Goal: Information Seeking & Learning: Check status

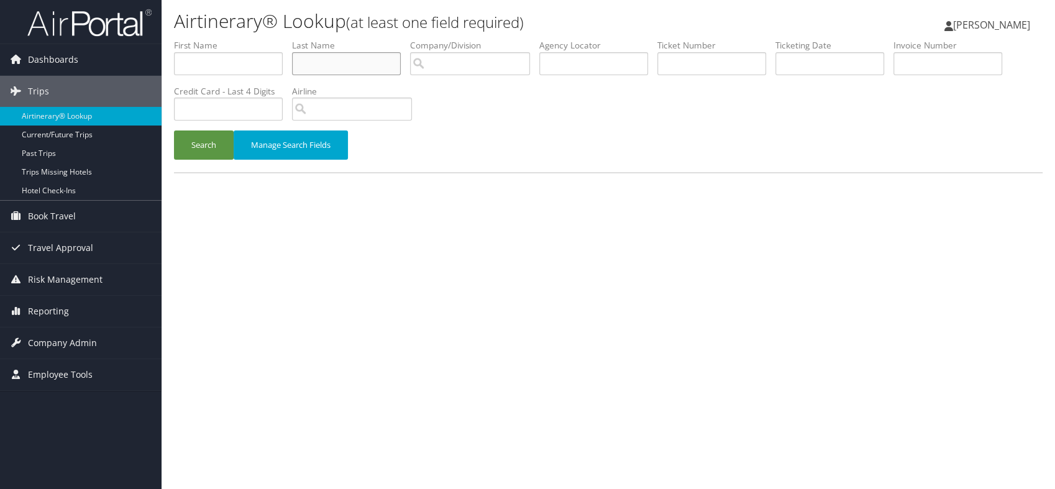
click at [332, 66] on input "text" at bounding box center [346, 63] width 109 height 23
type input "[PERSON_NAME]"
click at [206, 145] on button "Search" at bounding box center [204, 144] width 60 height 29
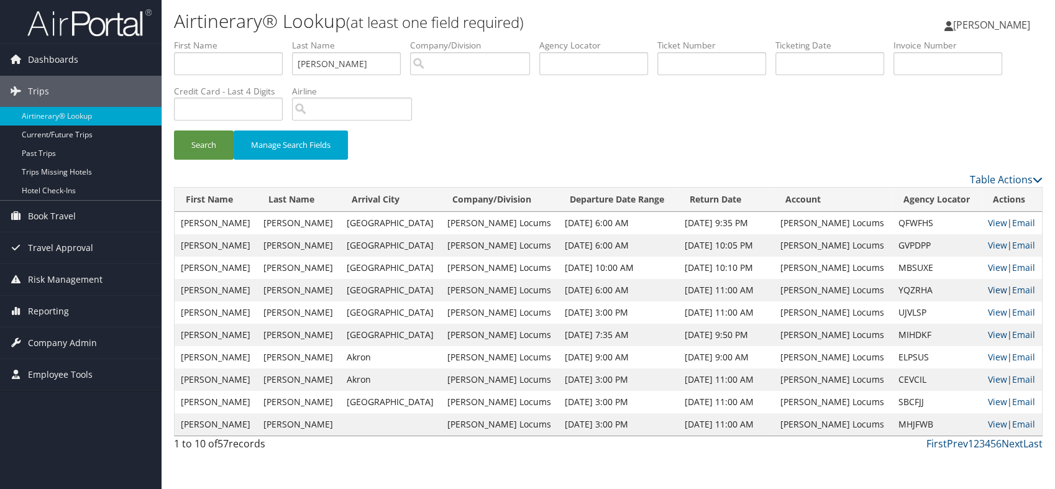
click at [988, 290] on link "View" at bounding box center [997, 290] width 19 height 12
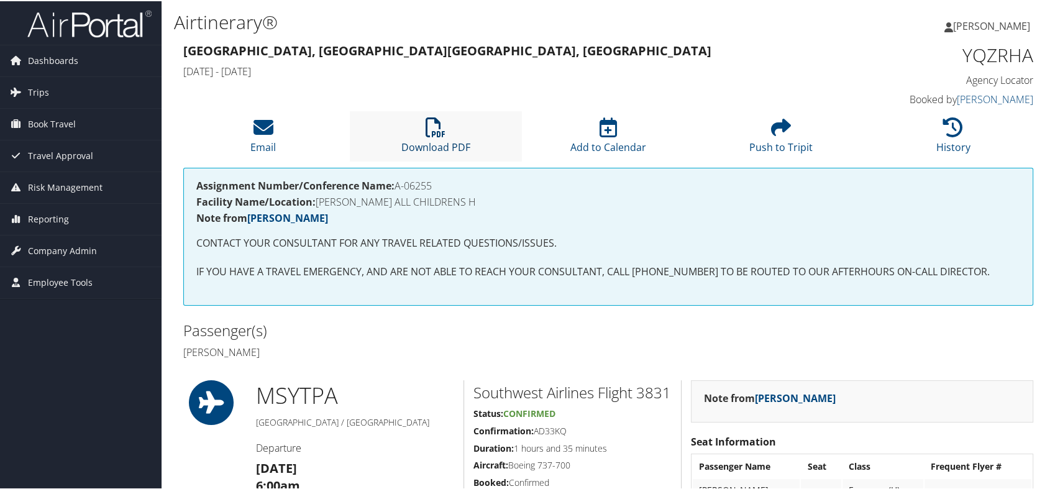
click at [432, 134] on icon at bounding box center [436, 126] width 20 height 20
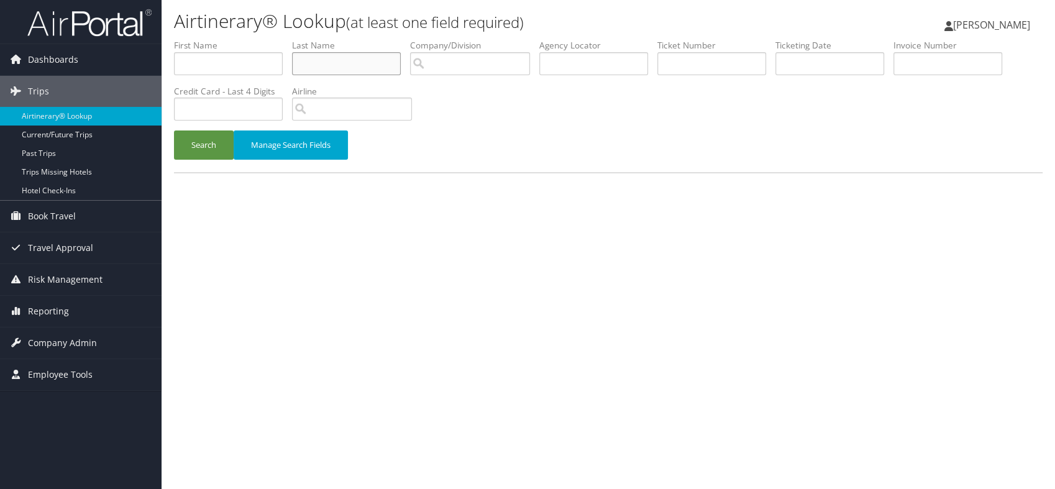
click at [313, 66] on input "text" at bounding box center [346, 63] width 109 height 23
type input "ANDERSON"
click at [205, 147] on button "Search" at bounding box center [204, 144] width 60 height 29
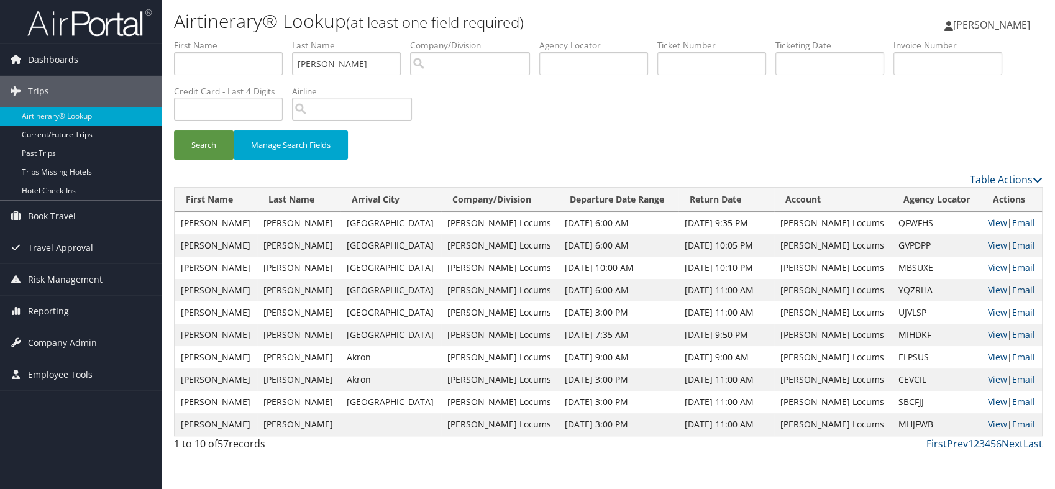
click at [1012, 290] on link "Email" at bounding box center [1023, 290] width 23 height 12
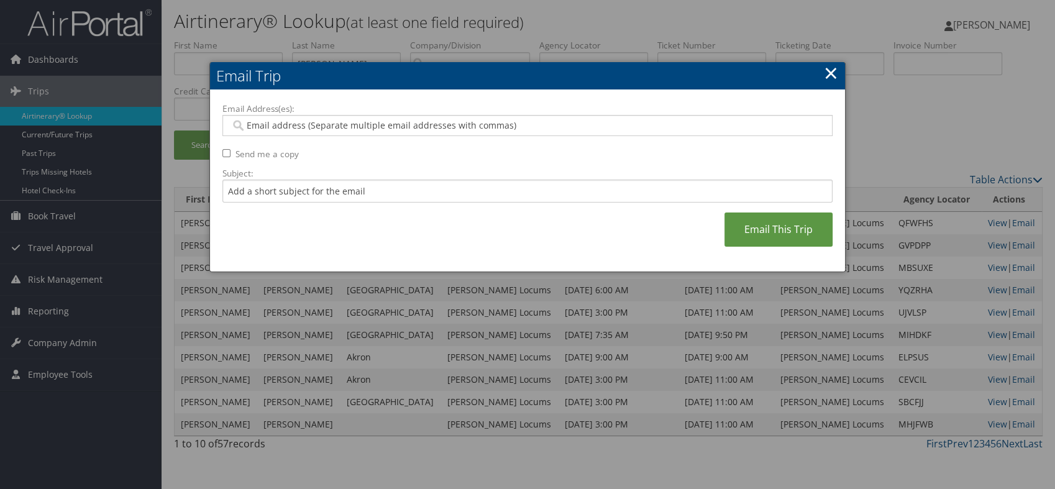
click at [828, 73] on link "×" at bounding box center [831, 72] width 14 height 25
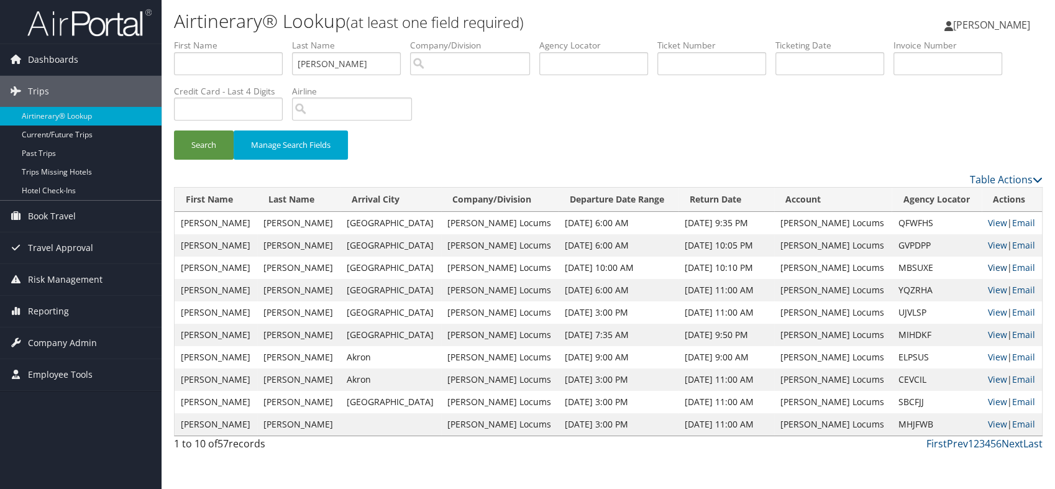
click at [988, 264] on link "View" at bounding box center [997, 268] width 19 height 12
click at [988, 290] on link "View" at bounding box center [997, 290] width 19 height 12
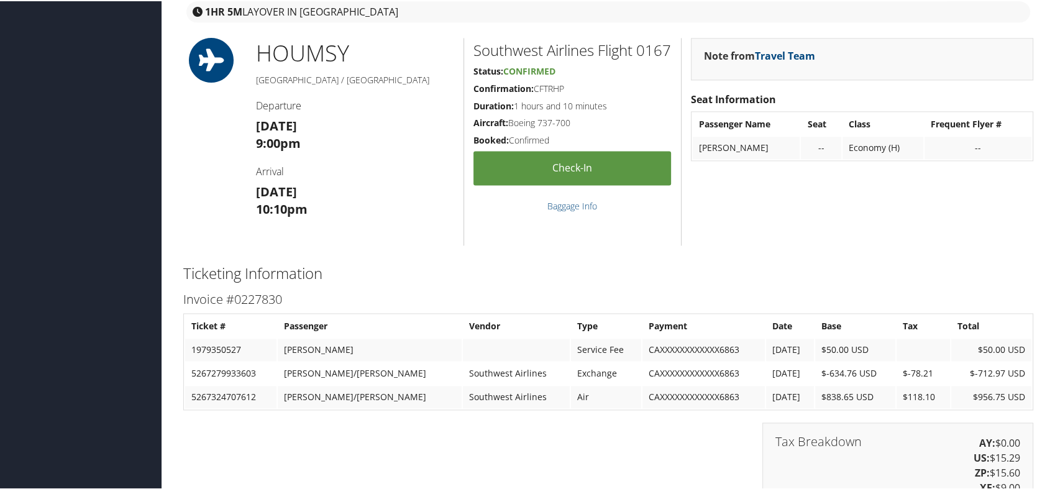
scroll to position [1428, 0]
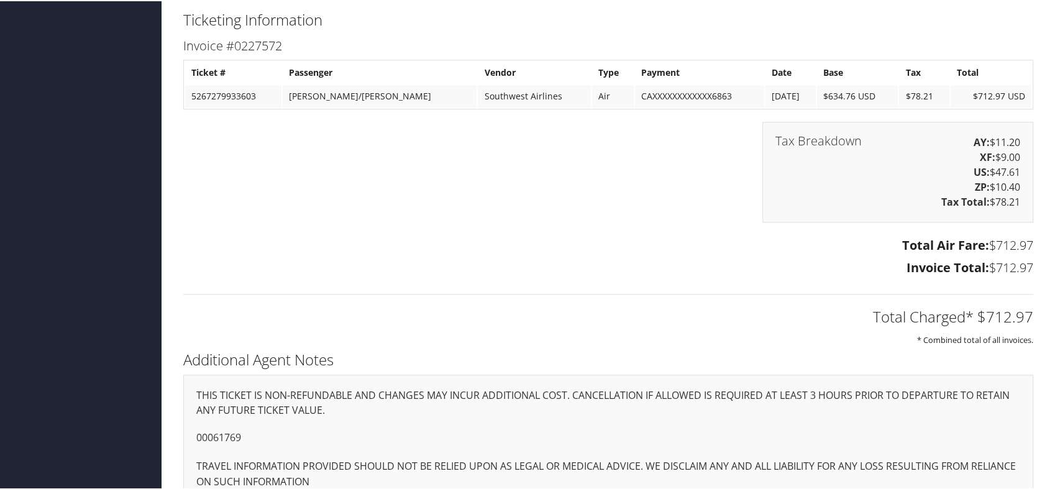
scroll to position [1266, 0]
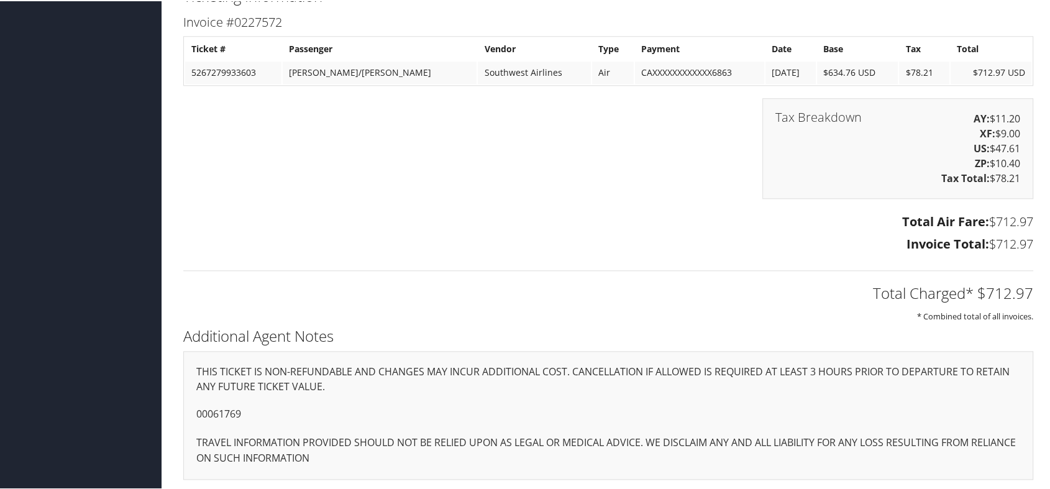
click at [203, 413] on p "00061769" at bounding box center [608, 413] width 824 height 16
copy p "00061769"
